Goal: Browse casually

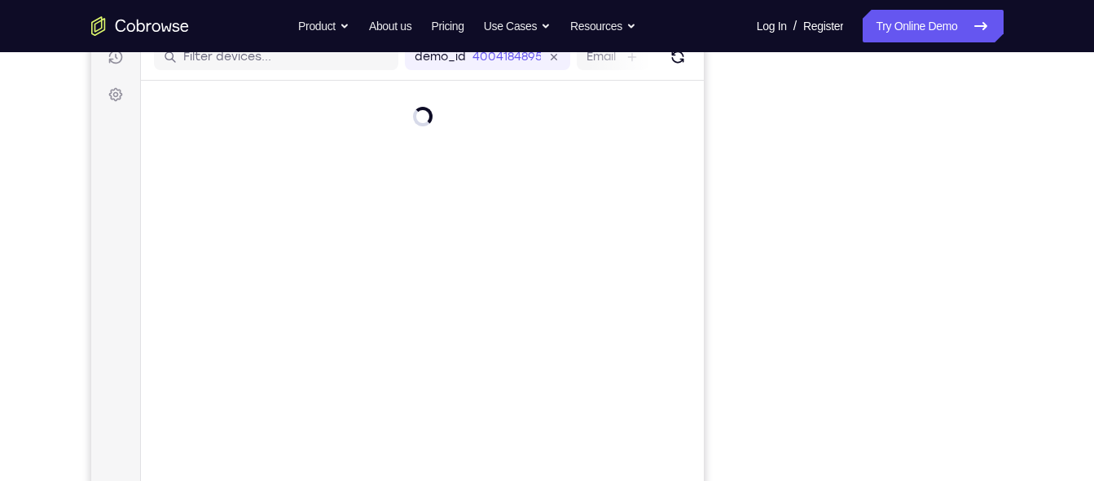
scroll to position [222, 0]
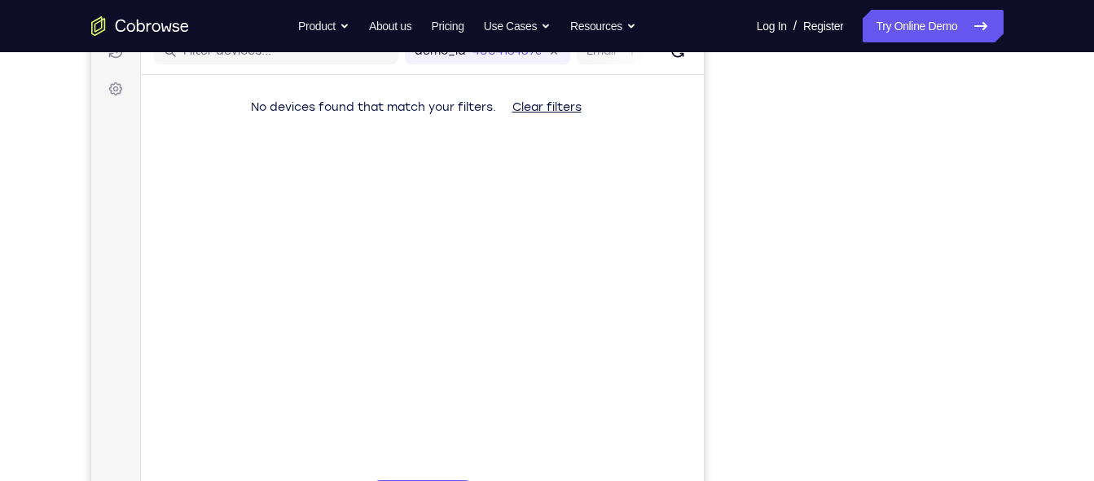
drag, startPoint x: 1010, startPoint y: 124, endPoint x: 1081, endPoint y: 161, distance: 80.2
click at [1081, 161] on div "Your Support Agent Your Customer Web iOS Android Next Steps We’d be happy to gi…" at bounding box center [547, 367] width 1094 height 1075
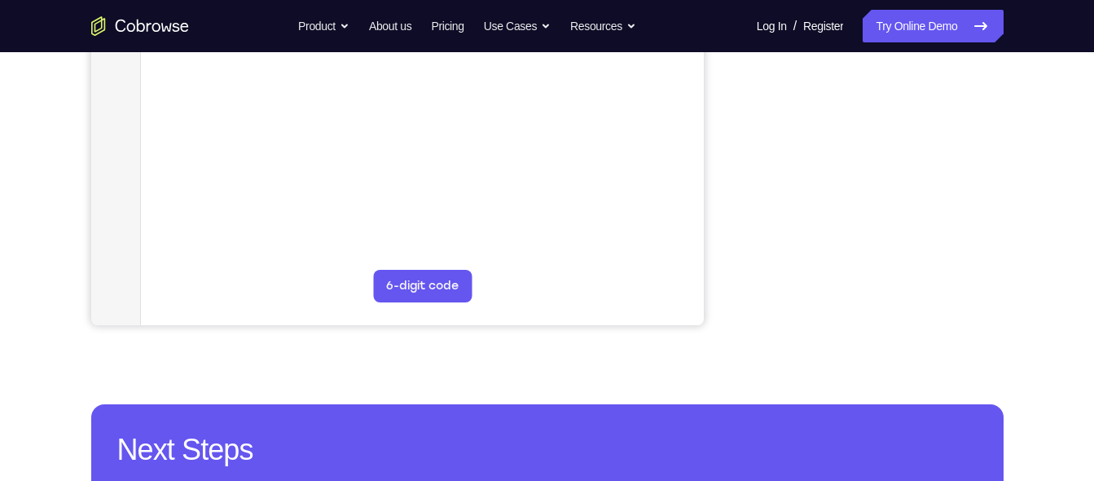
scroll to position [309, 0]
